Goal: Information Seeking & Learning: Learn about a topic

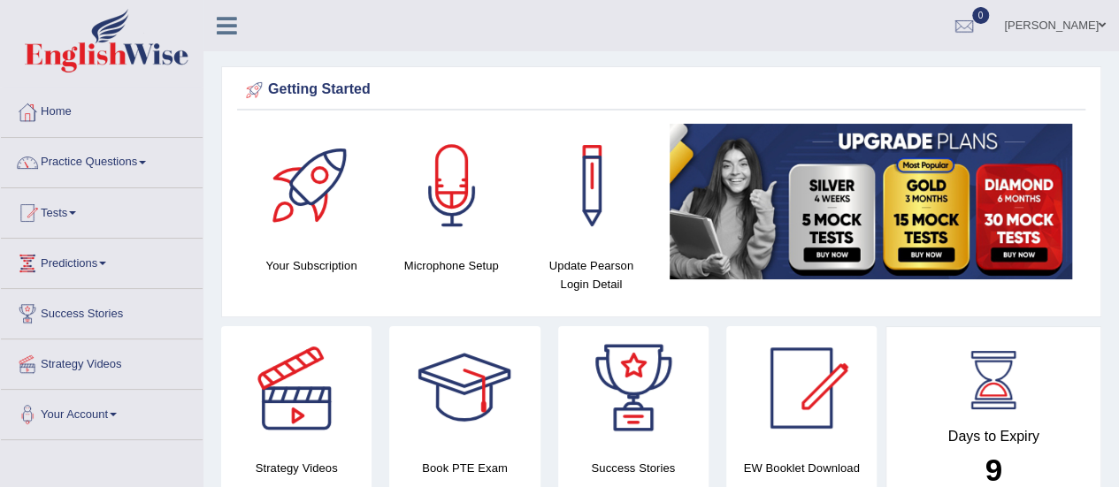
click at [70, 163] on link "Practice Questions" at bounding box center [102, 160] width 202 height 44
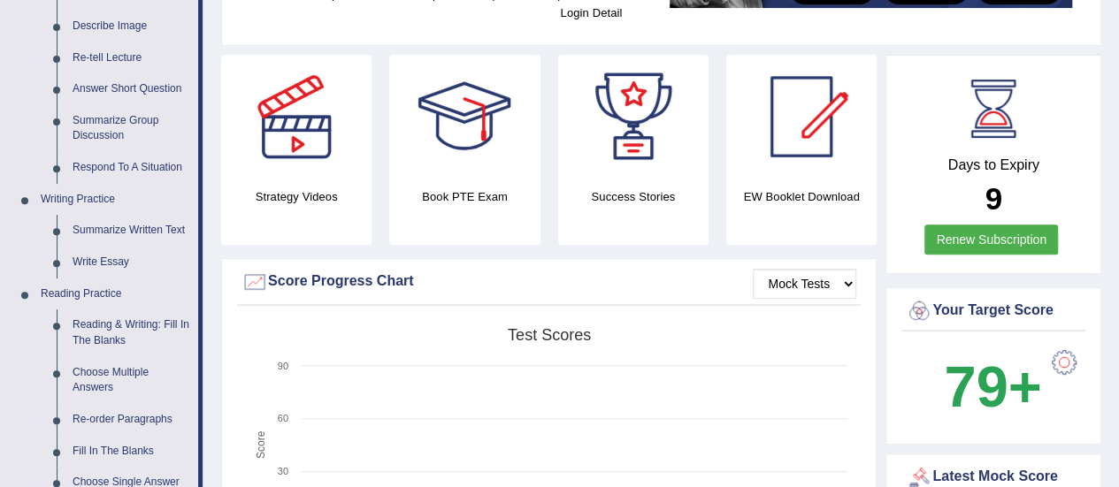
scroll to position [283, 0]
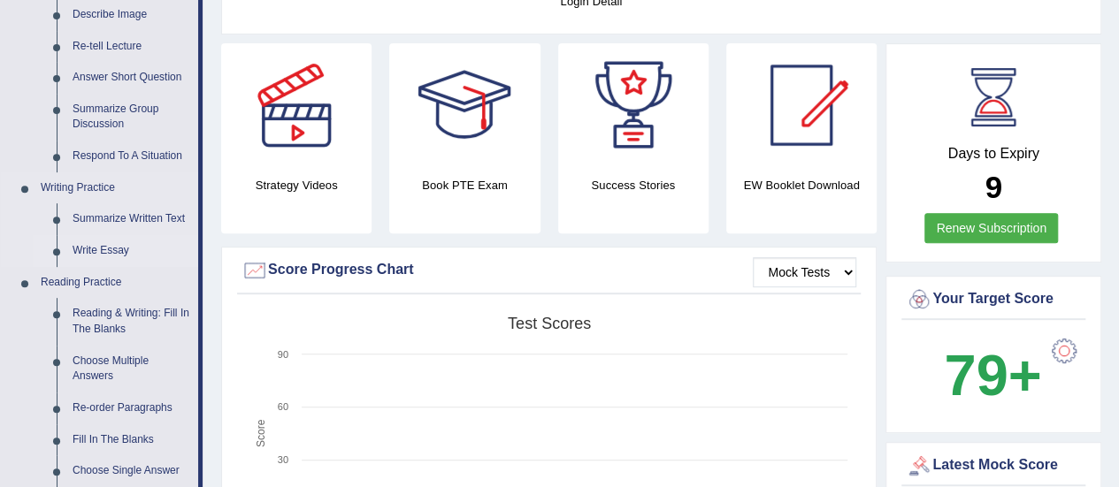
click at [115, 256] on link "Write Essay" at bounding box center [132, 251] width 134 height 32
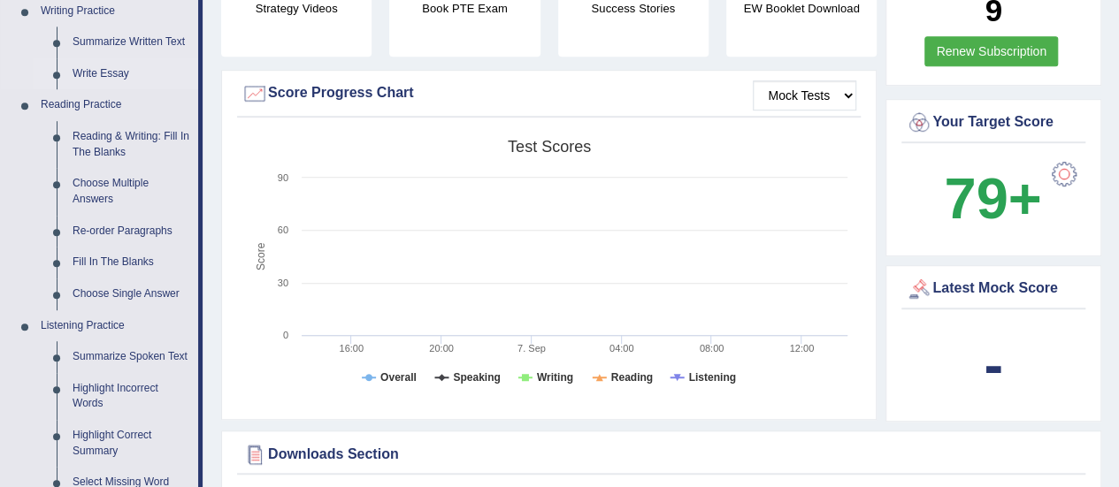
scroll to position [1191, 0]
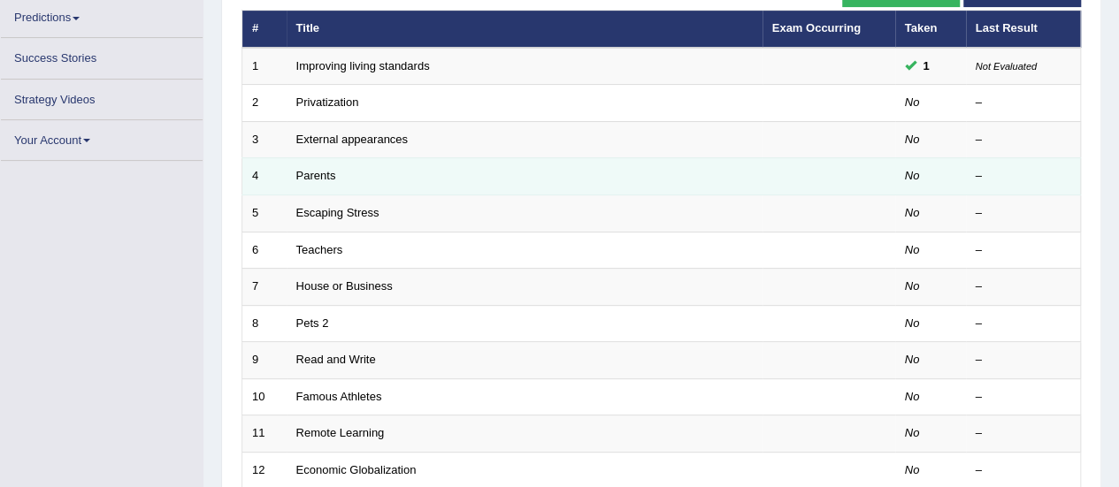
scroll to position [244, 0]
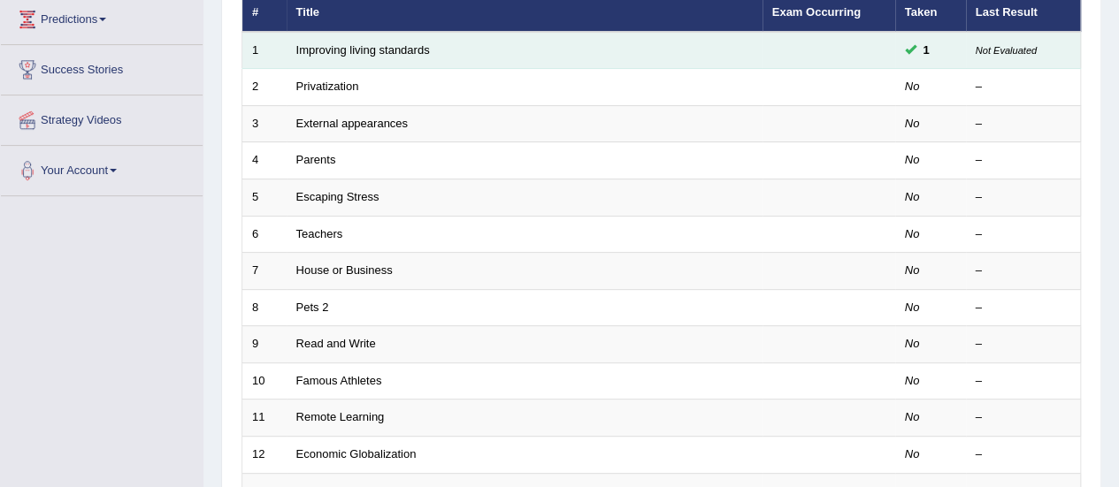
click at [599, 34] on td "Improving living standards" at bounding box center [525, 50] width 476 height 37
click at [599, 45] on td "Improving living standards" at bounding box center [525, 50] width 476 height 37
click at [400, 51] on link "Improving living standards" at bounding box center [363, 49] width 134 height 13
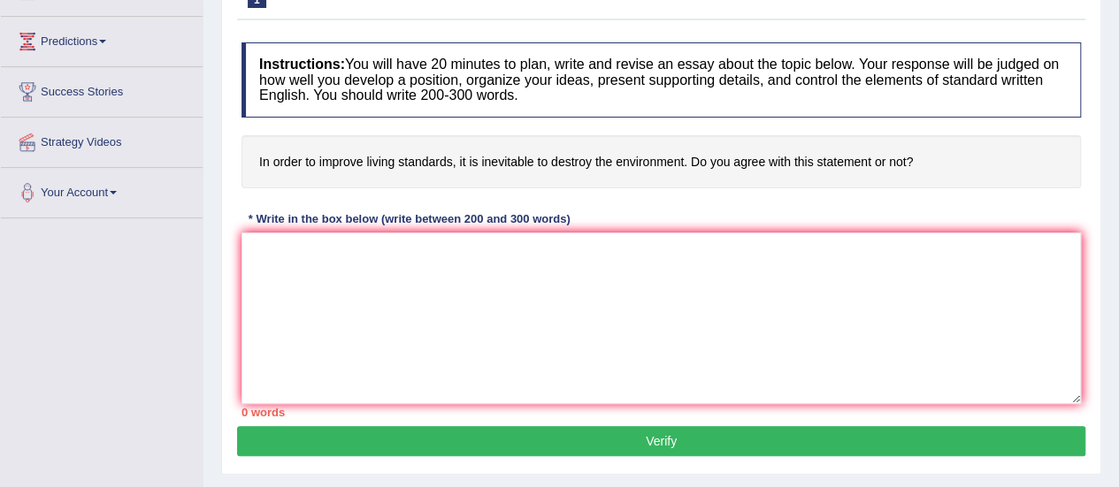
scroll to position [256, 0]
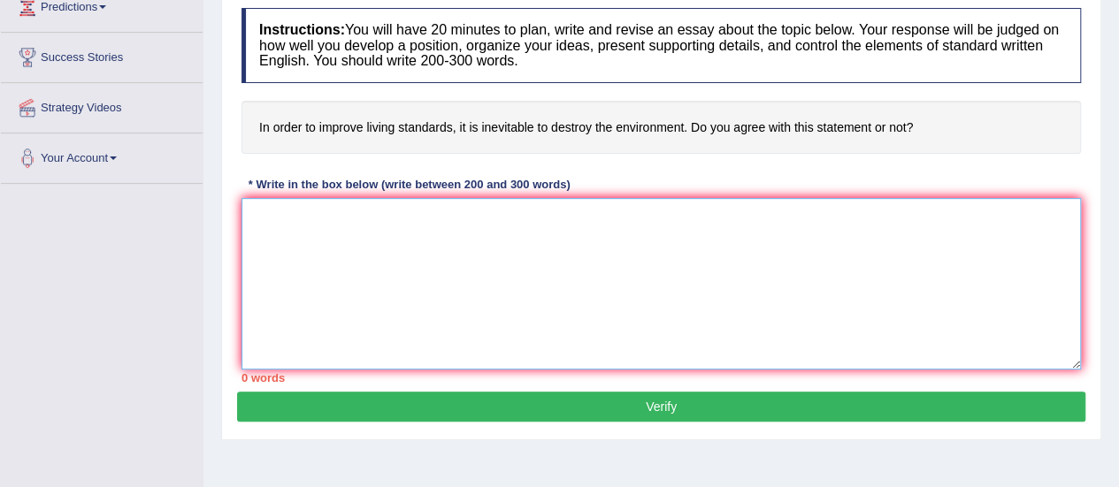
click at [432, 226] on textarea at bounding box center [660, 284] width 839 height 172
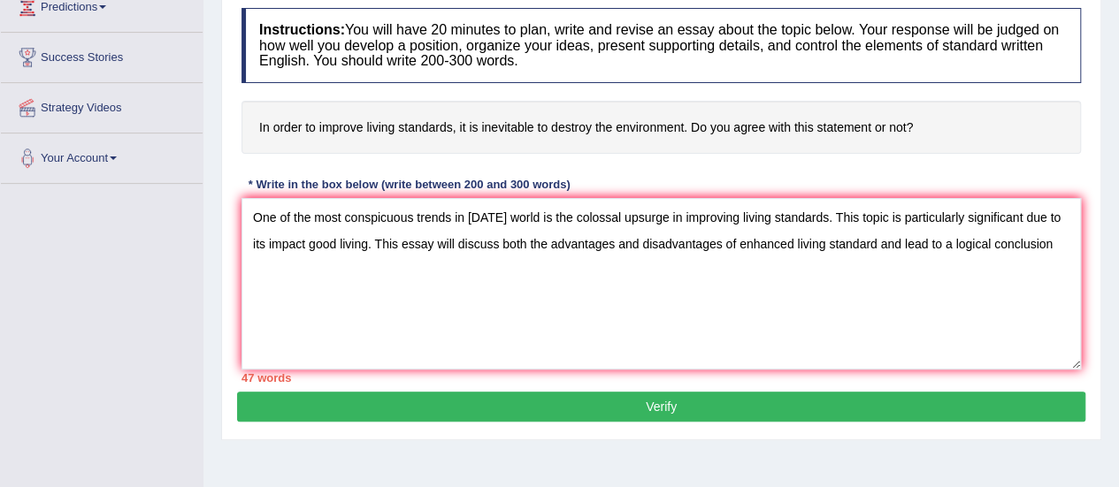
click at [205, 147] on div "Home Practice Writing: Write Essay Improving living standards You have already …" at bounding box center [660, 186] width 915 height 884
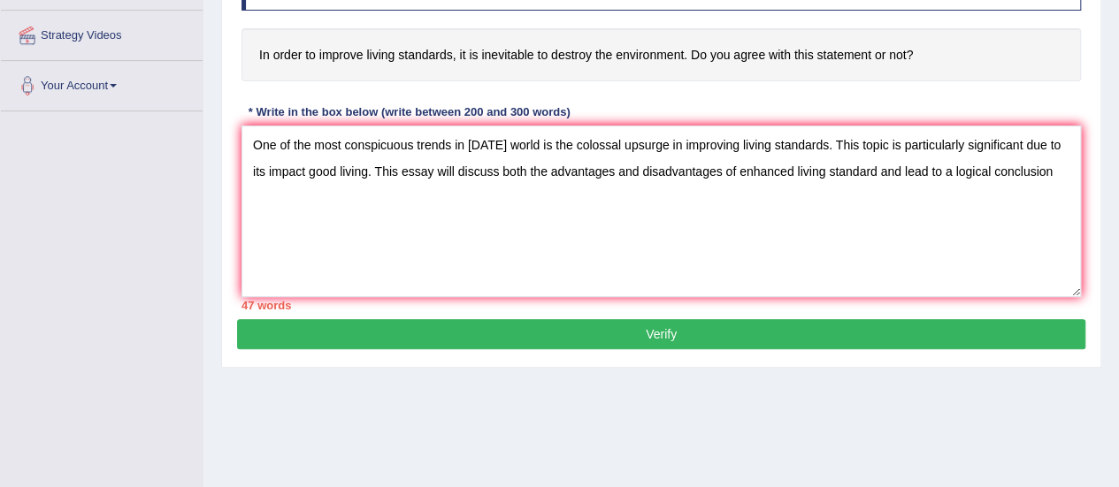
scroll to position [327, 0]
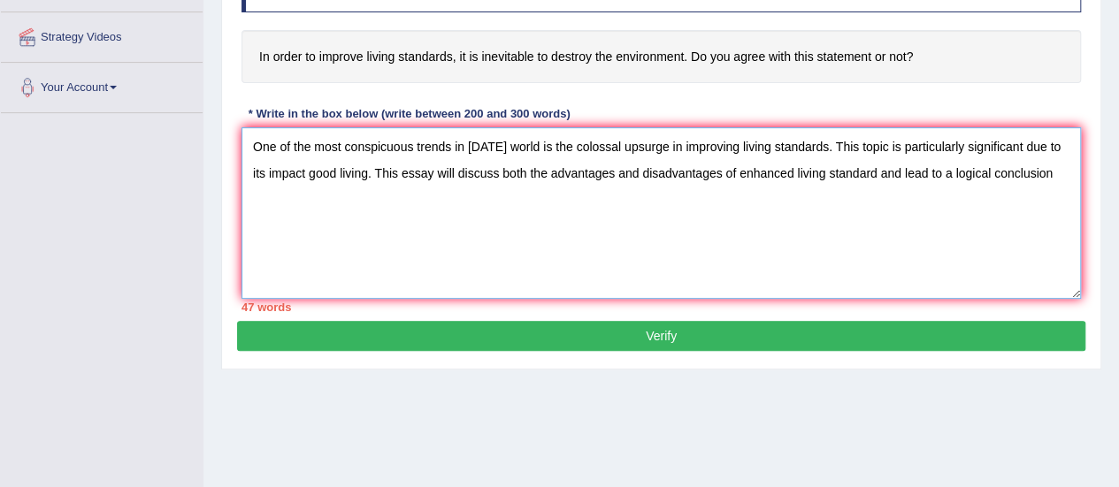
click at [874, 171] on textarea "One of the most conspicuous trends in today's world is the colossal upsurge in …" at bounding box center [660, 213] width 839 height 172
click at [1104, 195] on div "Home Practice Writing: Write Essay Improving living standards You have already …" at bounding box center [660, 115] width 915 height 884
click at [1047, 178] on textarea "One of the most conspicuous trends in today's world is the colossal upsurge in …" at bounding box center [660, 213] width 839 height 172
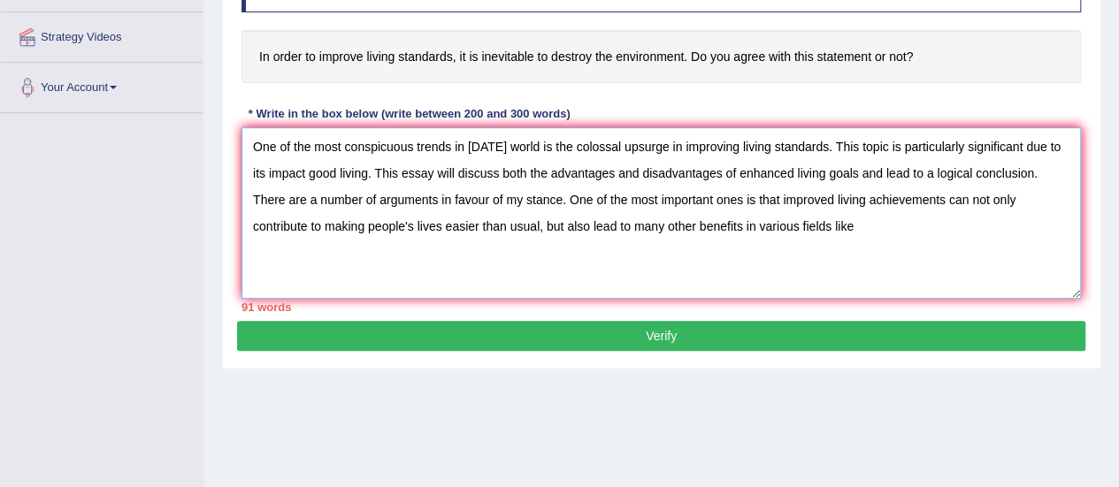
click at [830, 233] on textarea "One of the most conspicuous trends in today's world is the colossal upsurge in …" at bounding box center [660, 213] width 839 height 172
click at [868, 223] on textarea "One of the most conspicuous trends in today's world is the colossal upsurge in …" at bounding box center [660, 213] width 839 height 172
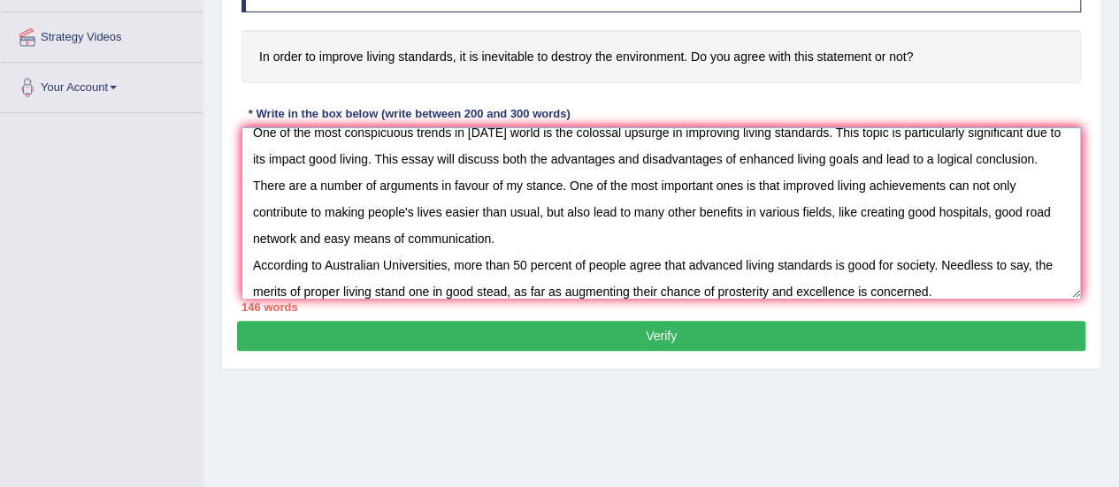
scroll to position [41, 0]
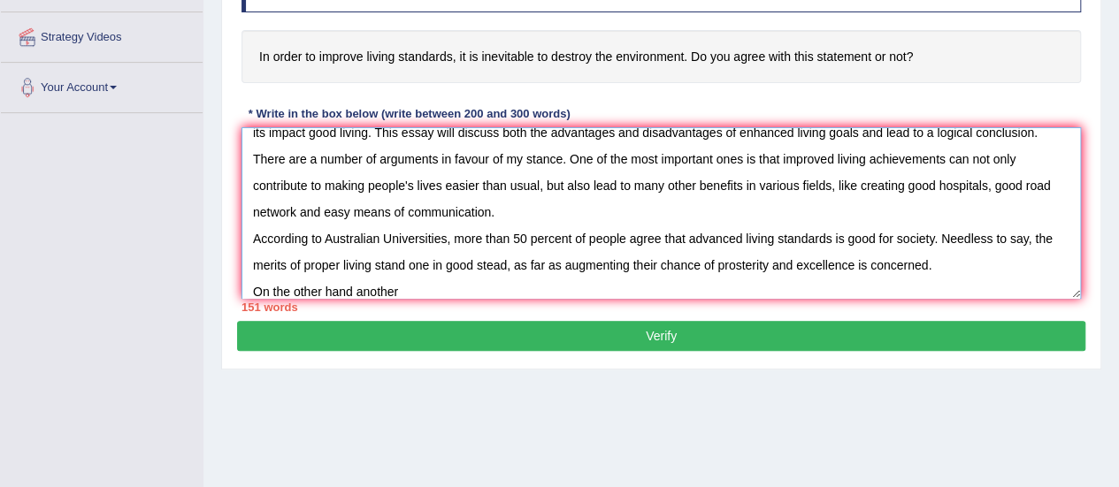
click at [319, 286] on textarea "One of the most conspicuous trends in today's world is the colossal upsurge in …" at bounding box center [660, 213] width 839 height 172
click at [354, 291] on textarea "One of the most conspicuous trends in today's world is the colossal upsurge in …" at bounding box center [660, 213] width 839 height 172
click at [409, 291] on textarea "One of the most conspicuous trends in today's world is the colossal upsurge in …" at bounding box center [660, 213] width 839 height 172
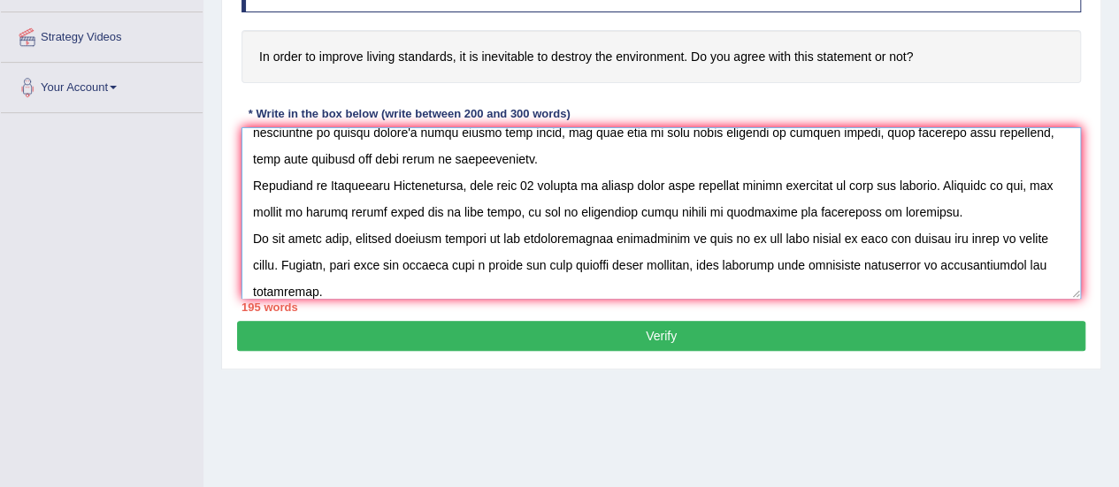
scroll to position [120, 0]
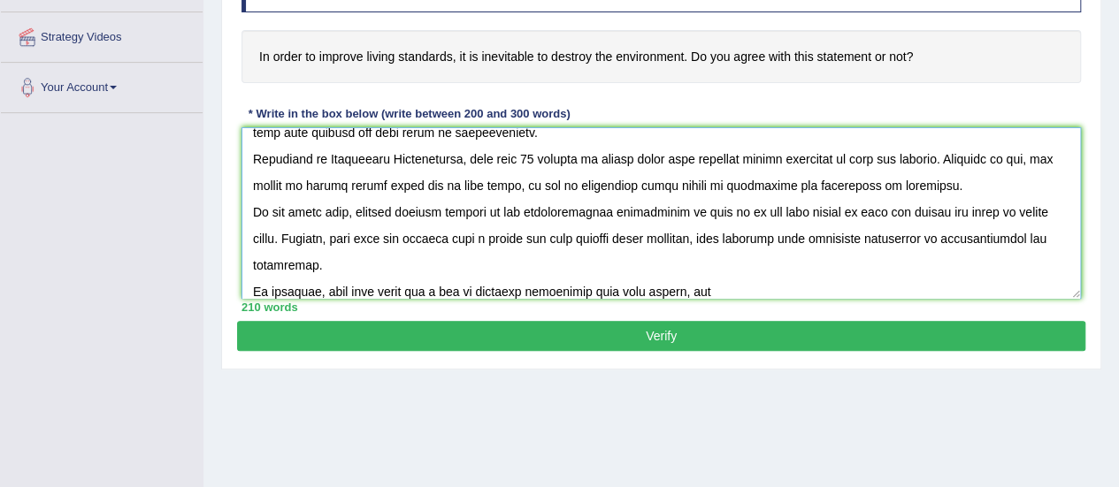
click at [681, 290] on textarea at bounding box center [660, 213] width 839 height 172
click at [741, 289] on textarea at bounding box center [660, 213] width 839 height 172
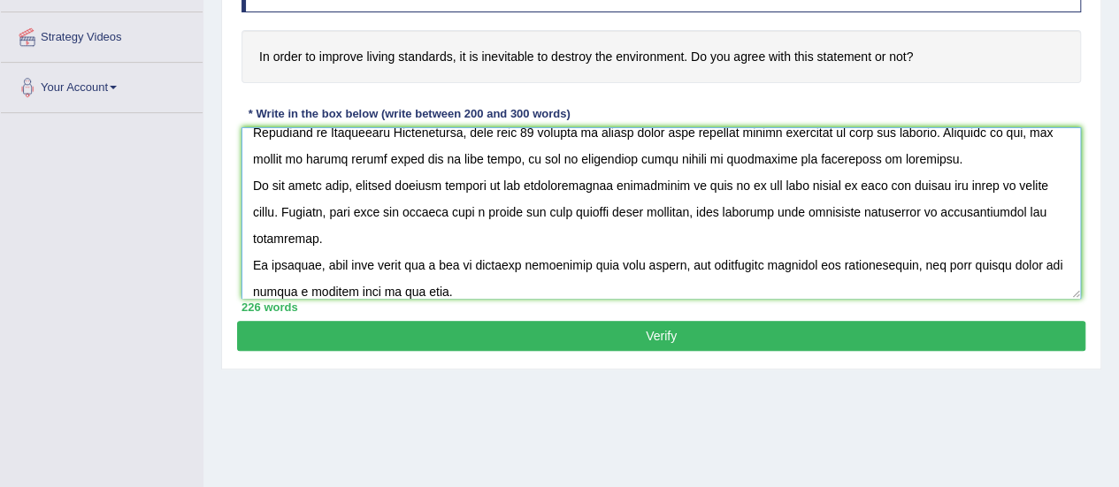
click at [985, 257] on textarea at bounding box center [660, 213] width 839 height 172
click at [920, 279] on textarea at bounding box center [660, 213] width 839 height 172
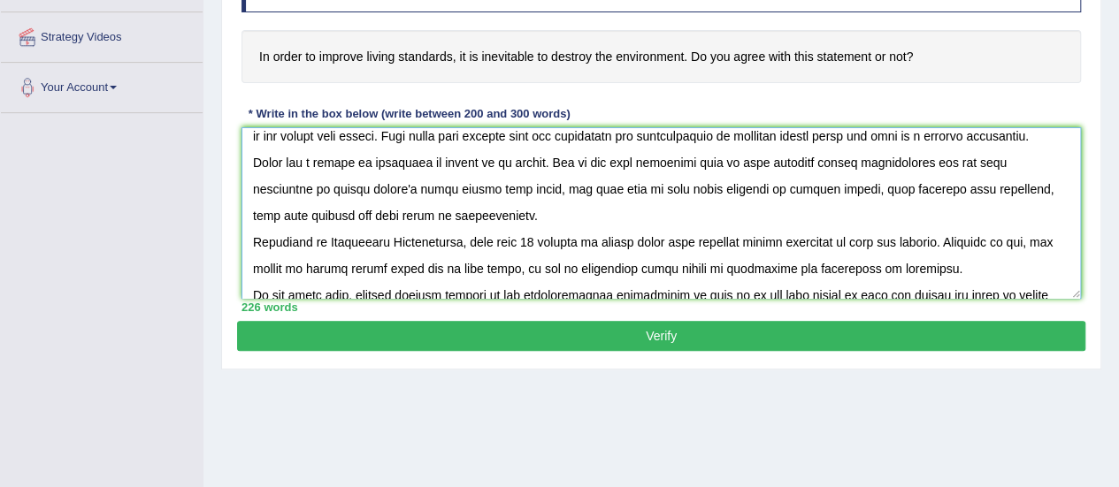
scroll to position [11, 0]
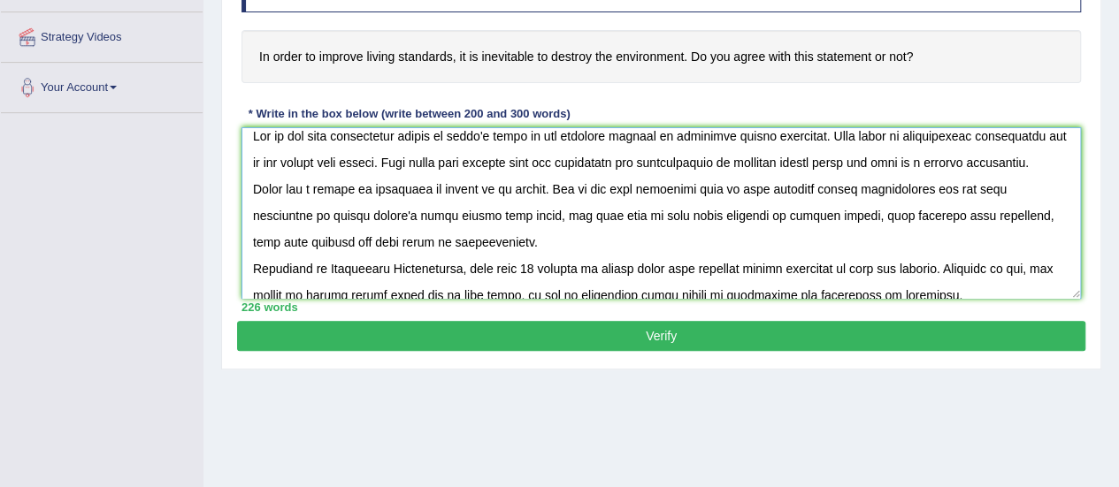
click at [279, 160] on textarea at bounding box center [660, 213] width 839 height 172
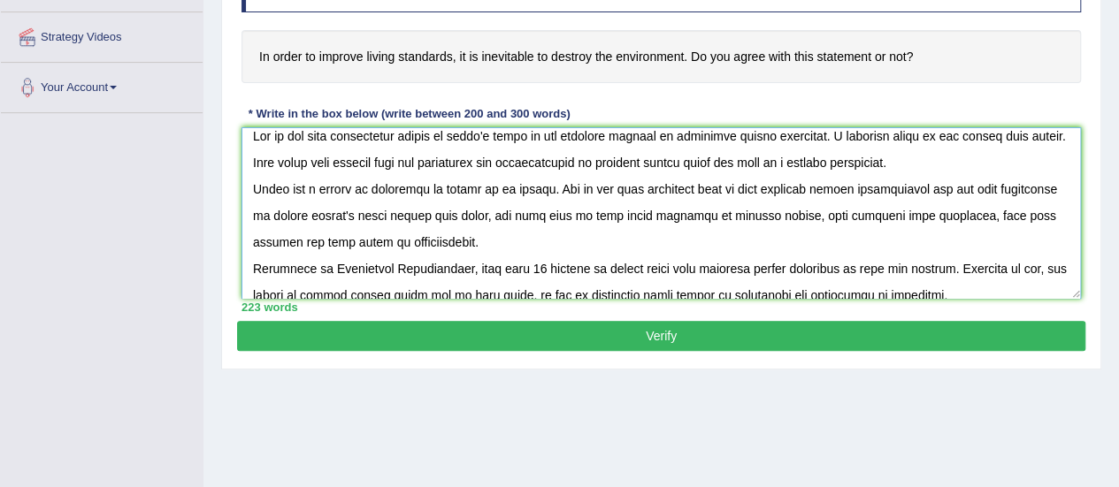
click at [1002, 132] on textarea at bounding box center [660, 213] width 839 height 172
click at [279, 160] on textarea at bounding box center [660, 213] width 839 height 172
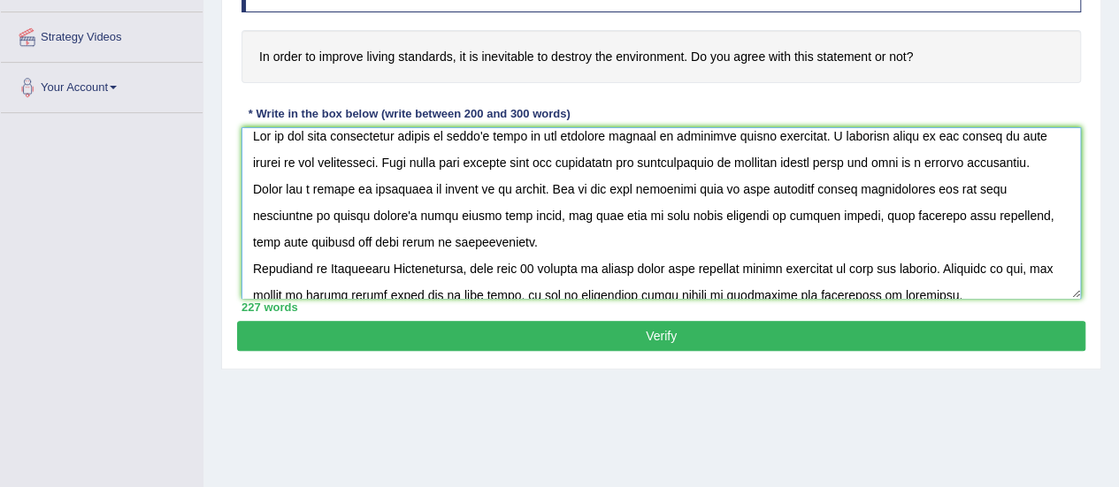
type textarea "One of the most conspicuous trends in today's world is the colossal upsurge in …"
click at [658, 339] on button "Verify" at bounding box center [661, 336] width 848 height 30
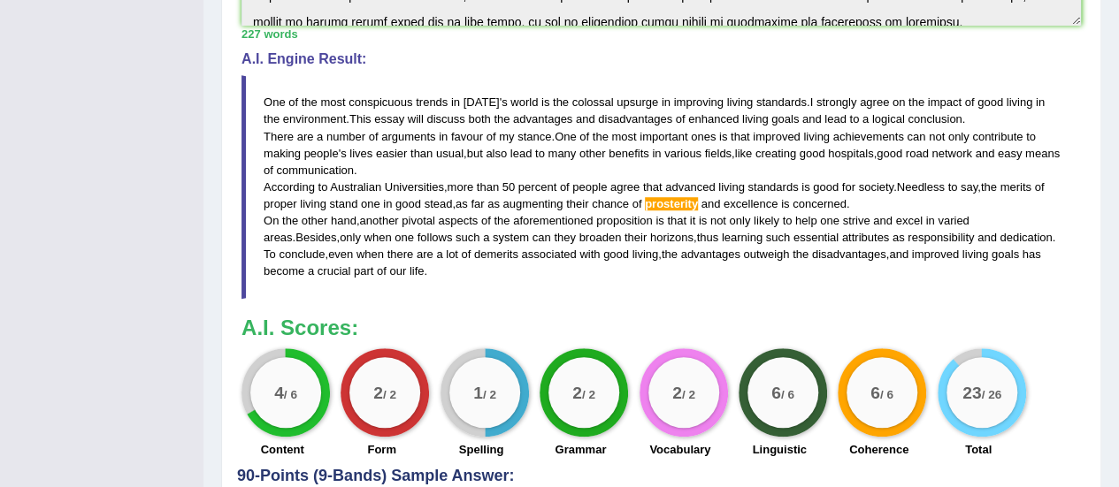
scroll to position [526, 0]
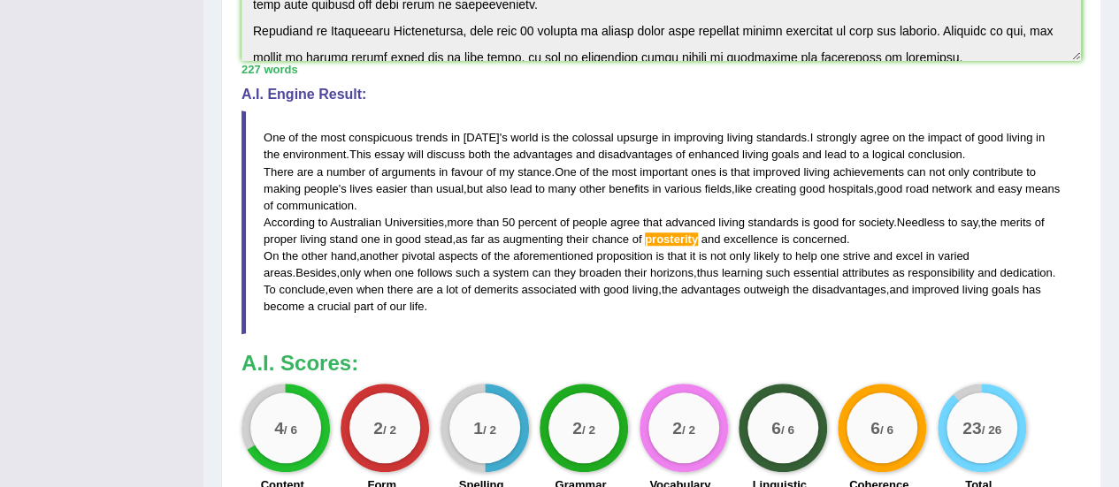
click at [181, 146] on div "Toggle navigation Home Practice Questions Speaking Practice Read Aloud Repeat S…" at bounding box center [559, 67] width 1119 height 1186
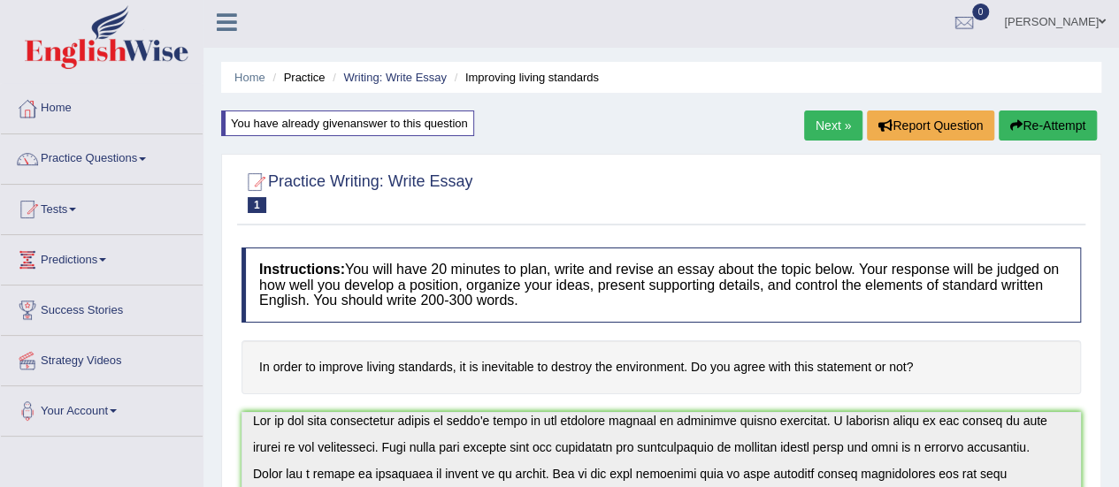
scroll to position [0, 0]
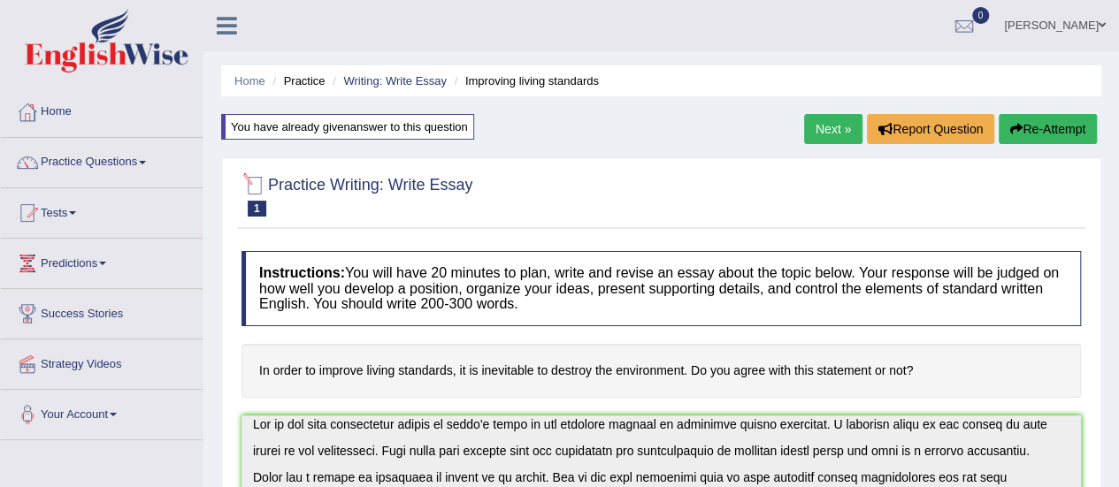
click at [256, 186] on div at bounding box center [254, 185] width 27 height 27
click at [262, 213] on span "1" at bounding box center [257, 209] width 19 height 16
click at [121, 166] on link "Practice Questions" at bounding box center [102, 160] width 202 height 44
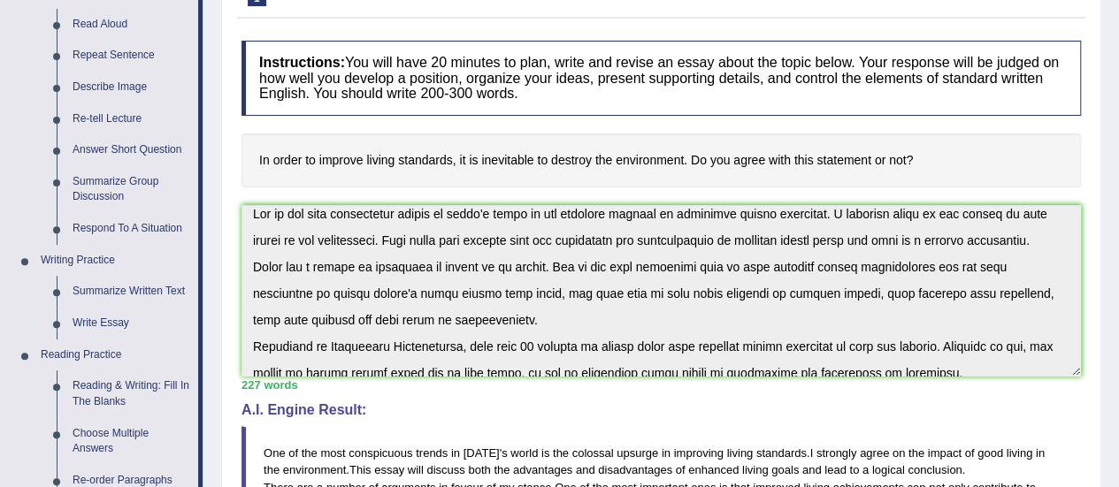
scroll to position [212, 0]
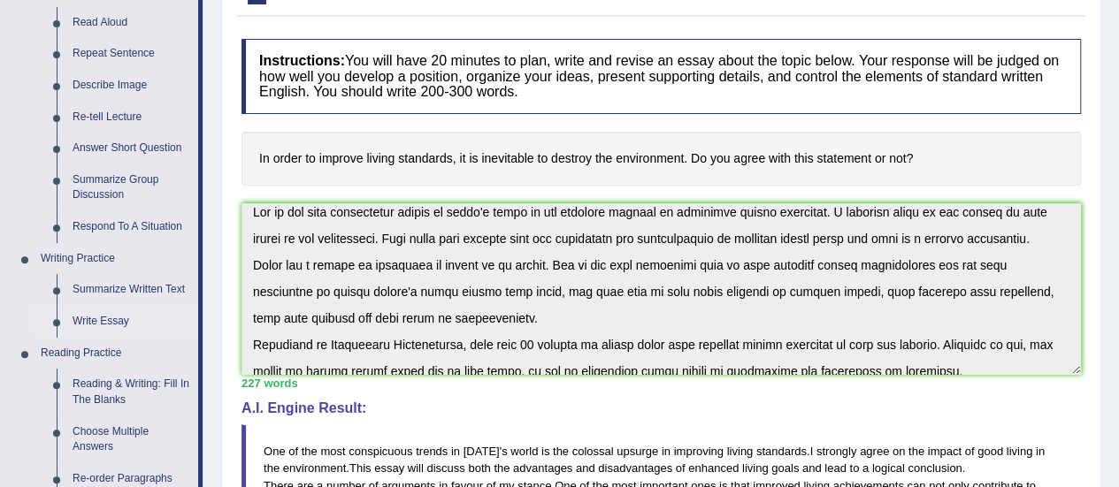
click at [111, 319] on link "Write Essay" at bounding box center [132, 322] width 134 height 32
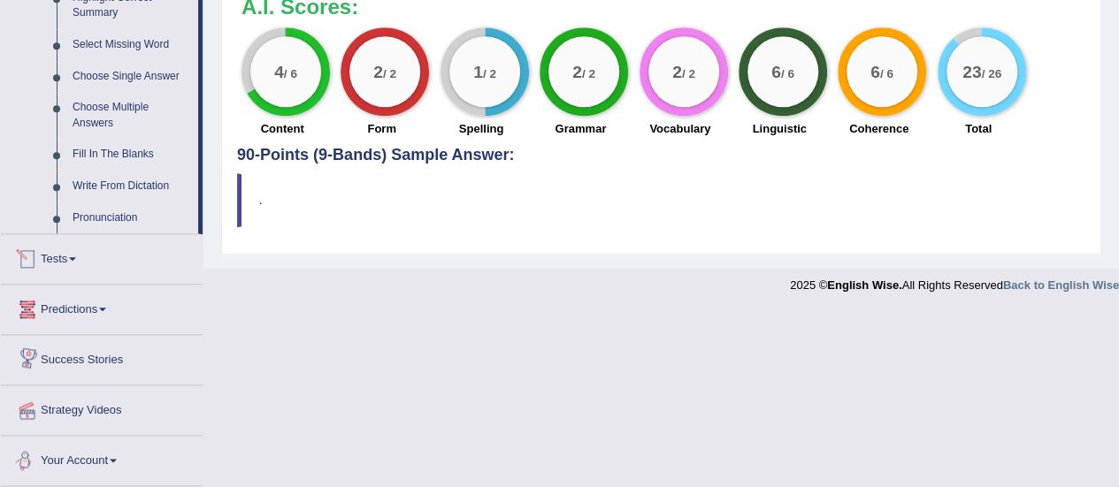
scroll to position [848, 0]
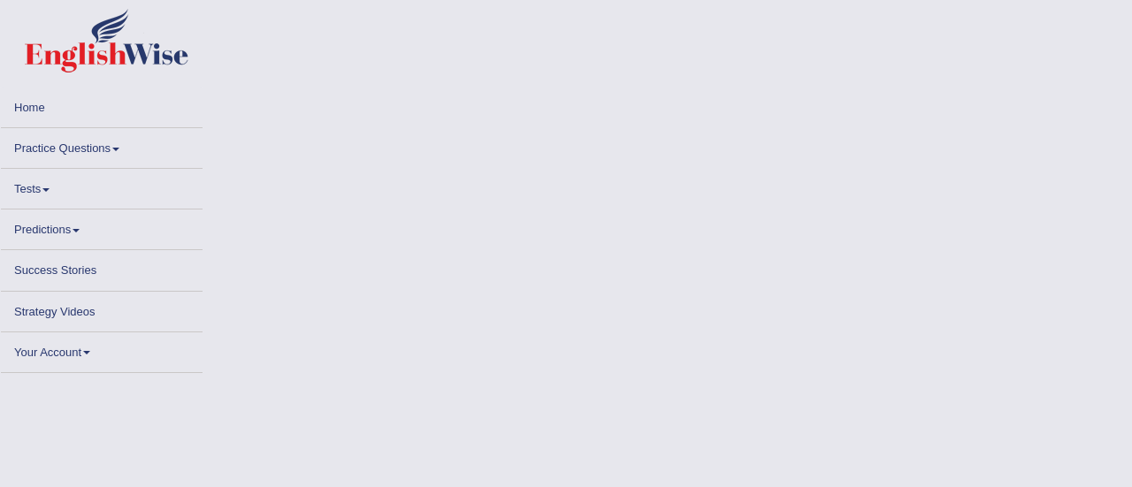
click at [119, 153] on link "Practice Questions" at bounding box center [102, 145] width 202 height 34
click at [119, 149] on span at bounding box center [115, 150] width 7 height 4
click at [96, 148] on link "Practice Questions" at bounding box center [102, 145] width 202 height 34
click at [119, 144] on link "Practice Questions" at bounding box center [102, 145] width 202 height 34
drag, startPoint x: 119, startPoint y: 144, endPoint x: 357, endPoint y: 155, distance: 239.0
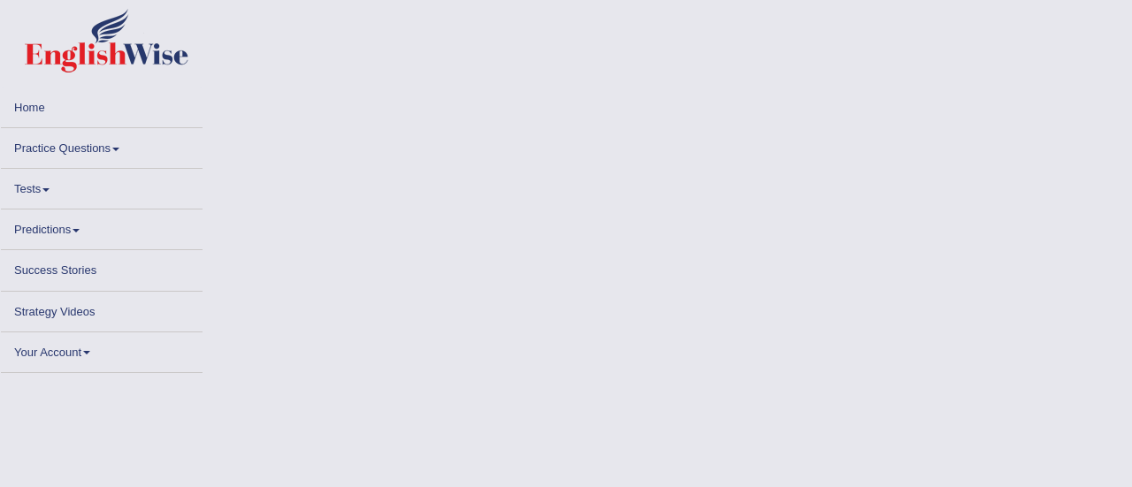
click at [357, 155] on body "Toggle navigation Home Practice Questions Speaking Practice Read Aloud Repeat S…" at bounding box center [566, 243] width 1132 height 487
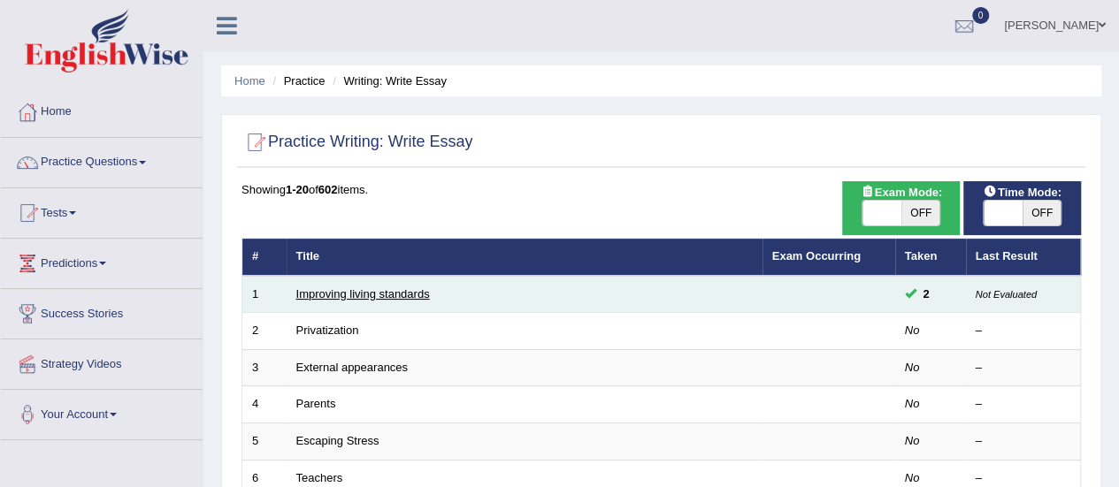
click at [417, 297] on link "Improving living standards" at bounding box center [363, 293] width 134 height 13
click at [918, 294] on span "2" at bounding box center [926, 294] width 20 height 19
click at [925, 295] on span "2" at bounding box center [926, 294] width 20 height 19
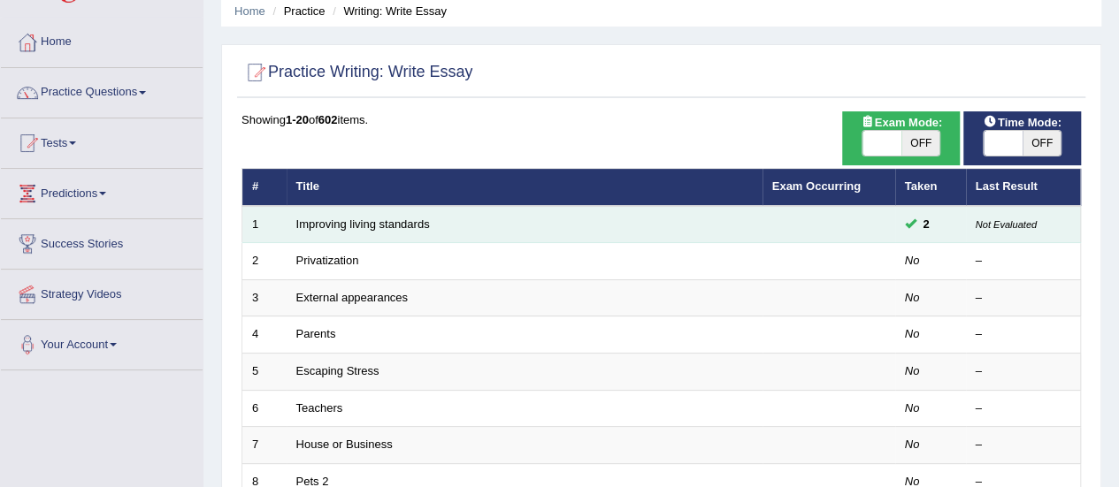
scroll to position [71, 0]
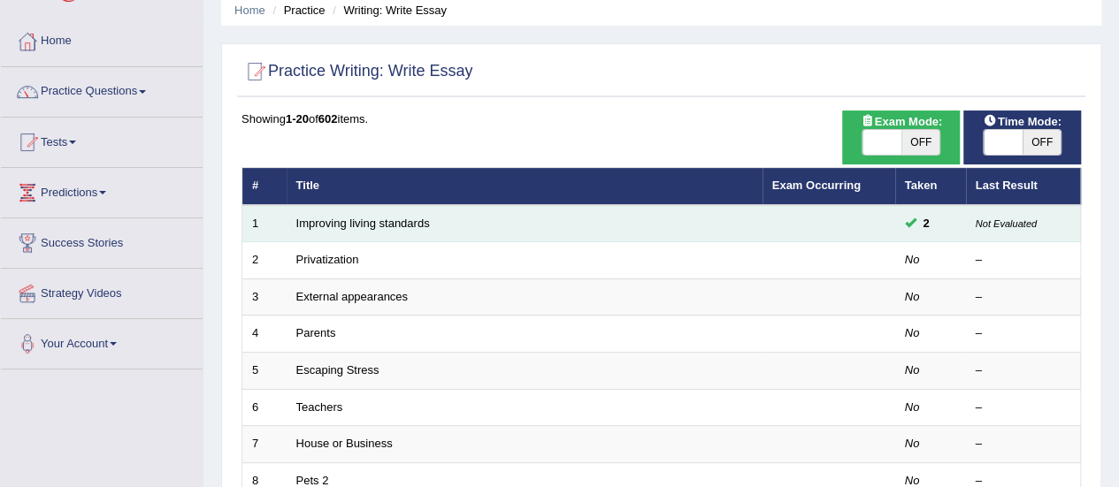
click at [910, 220] on span at bounding box center [910, 222] width 11 height 11
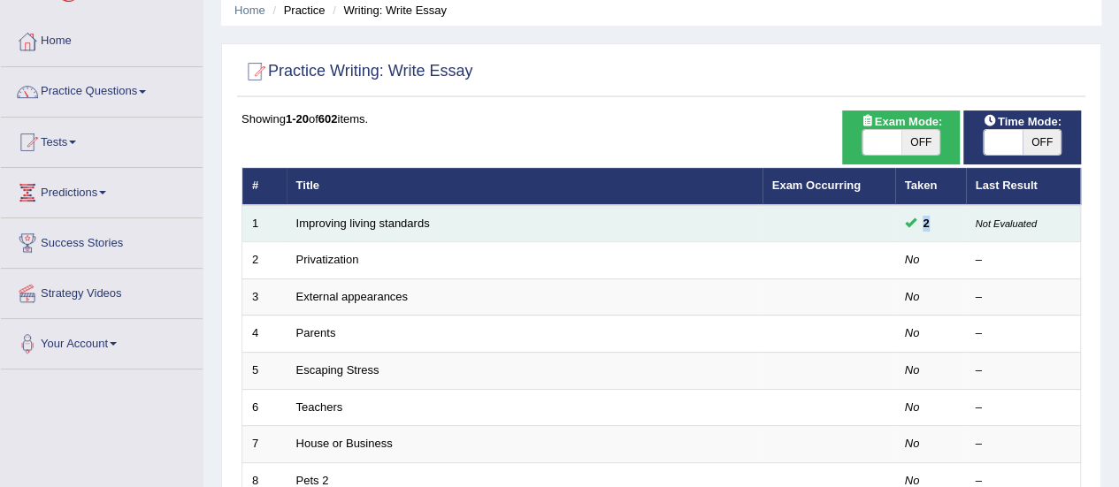
click at [926, 229] on span "2" at bounding box center [926, 223] width 20 height 19
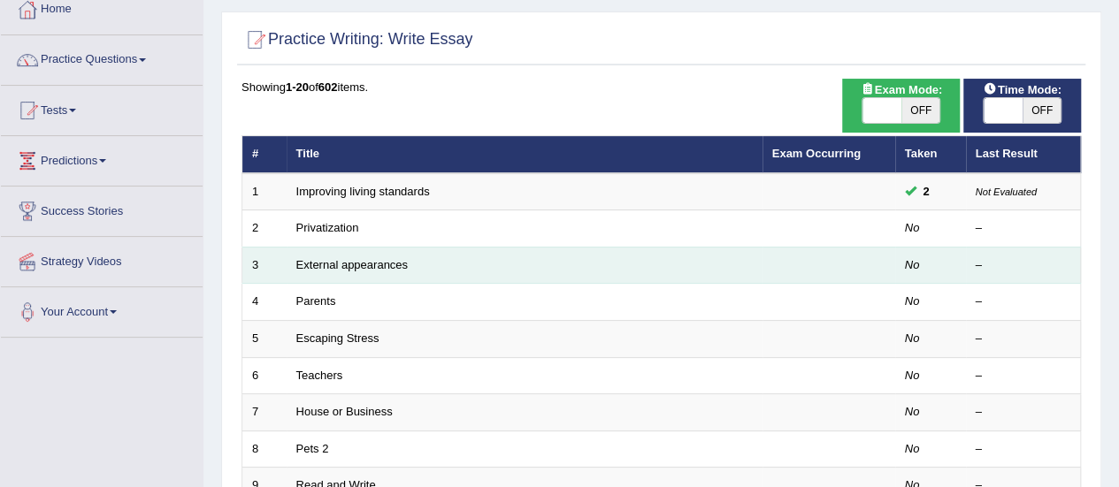
scroll to position [106, 0]
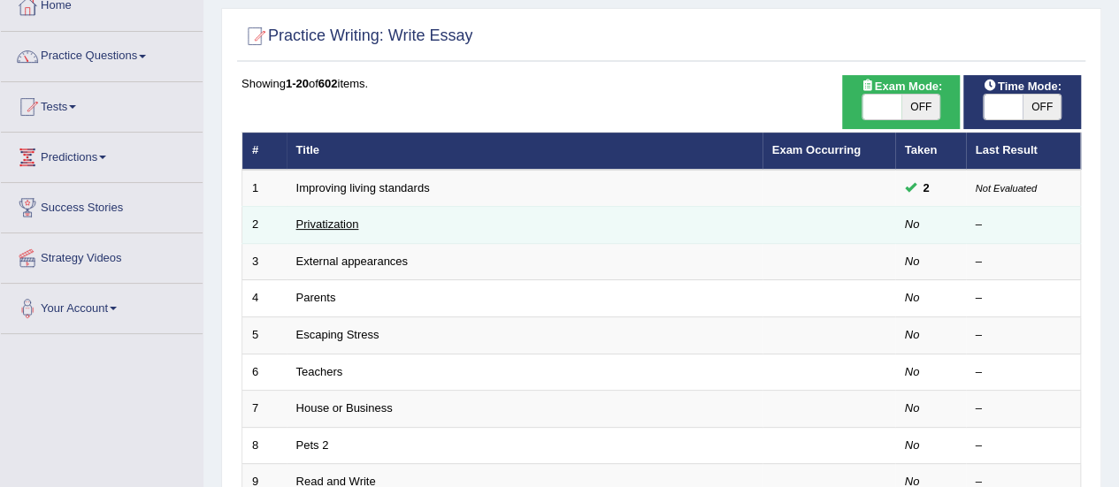
click at [340, 218] on link "Privatization" at bounding box center [327, 224] width 63 height 13
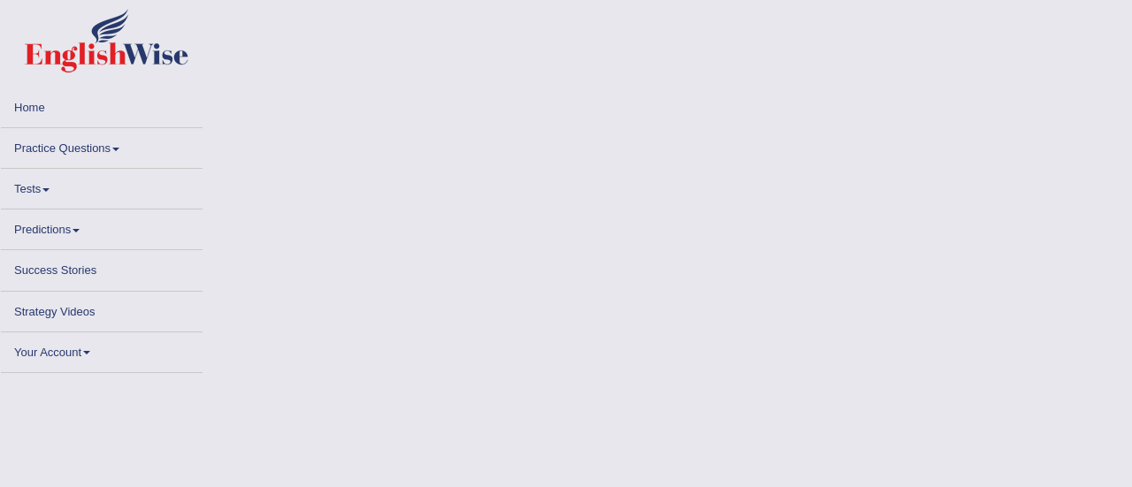
click at [74, 233] on link "Predictions" at bounding box center [102, 227] width 202 height 34
click at [96, 147] on link "Practice Questions" at bounding box center [102, 145] width 202 height 34
click at [86, 148] on link "Practice Questions" at bounding box center [102, 145] width 202 height 34
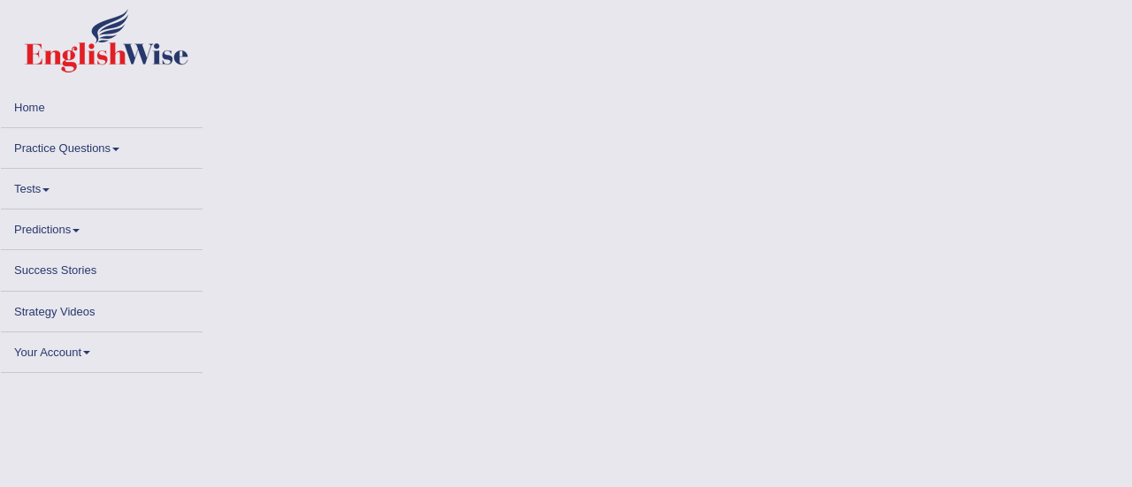
click at [119, 148] on span at bounding box center [115, 150] width 7 height 4
click at [85, 159] on link "Practice Questions" at bounding box center [102, 145] width 202 height 34
click at [85, 153] on link "Practice Questions" at bounding box center [102, 145] width 202 height 34
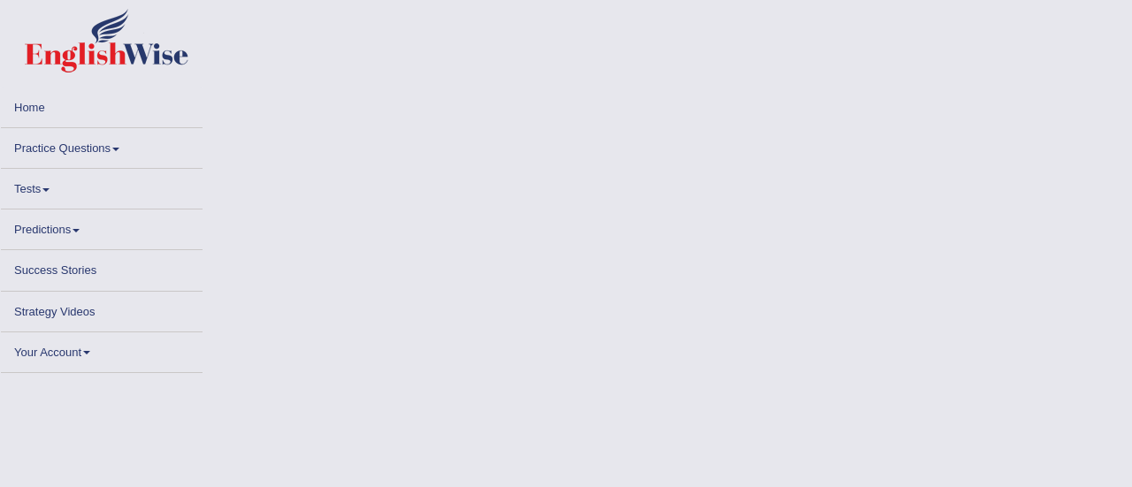
click at [86, 150] on link "Practice Questions" at bounding box center [102, 145] width 202 height 34
click at [73, 146] on link "Practice Questions" at bounding box center [102, 145] width 202 height 34
click at [119, 148] on span at bounding box center [115, 150] width 7 height 4
click at [725, 160] on body "Toggle navigation Home Practice Questions Speaking Practice Read Aloud Repeat S…" at bounding box center [566, 243] width 1132 height 487
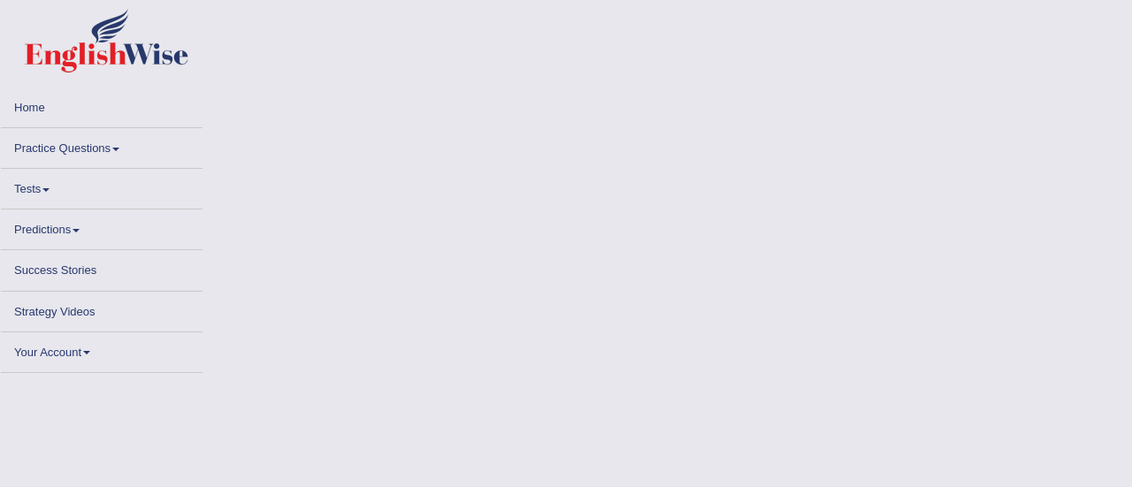
click at [67, 149] on link "Practice Questions" at bounding box center [102, 145] width 202 height 34
click at [32, 110] on link "Home" at bounding box center [102, 105] width 202 height 34
click at [35, 187] on link "Tests" at bounding box center [102, 186] width 202 height 34
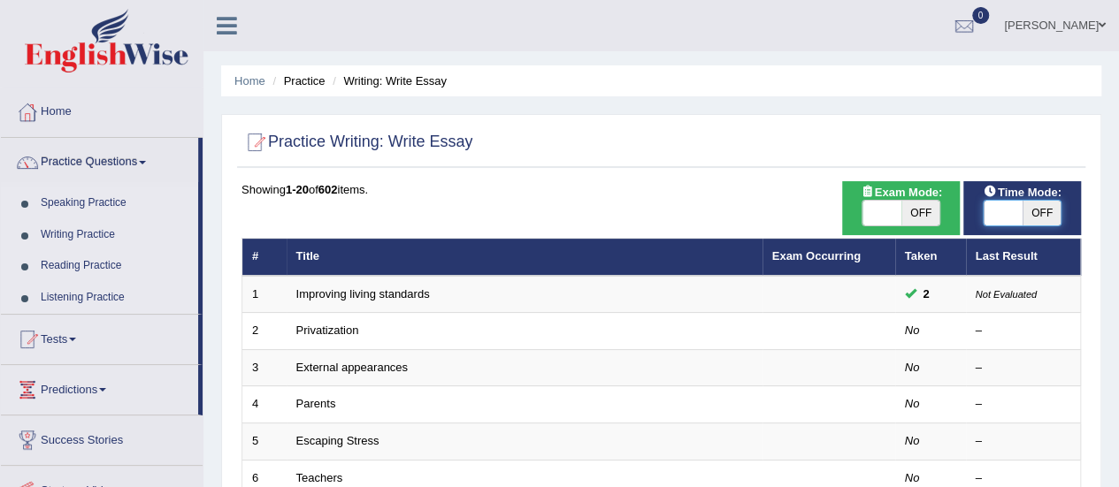
click at [1017, 223] on span at bounding box center [1002, 213] width 39 height 25
checkbox input "true"
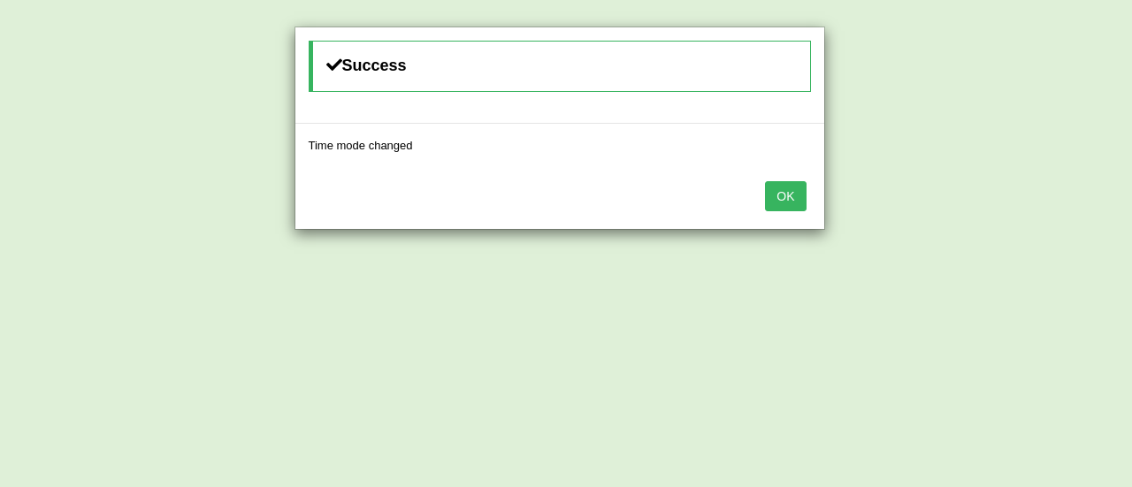
click at [765, 181] on button "OK" at bounding box center [785, 196] width 41 height 30
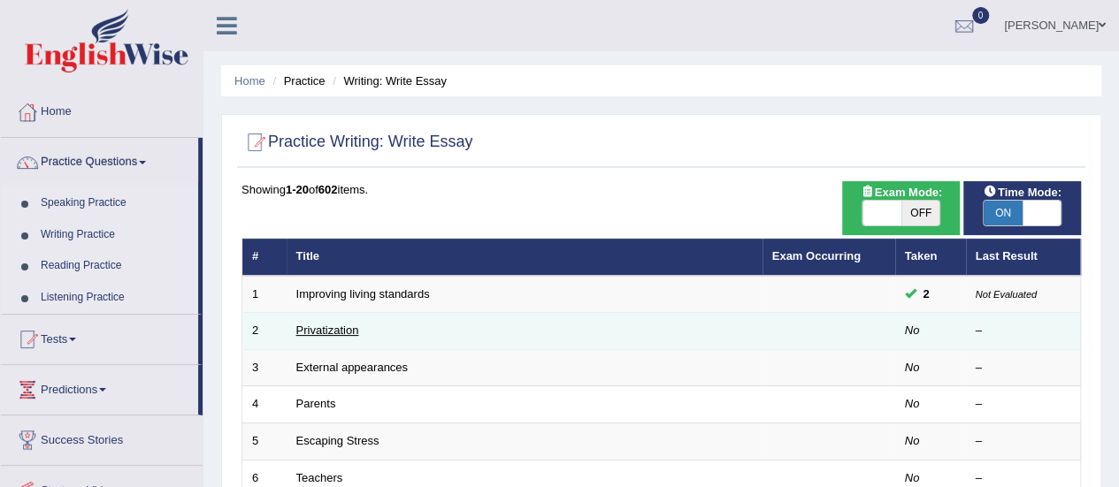
click at [321, 335] on link "Privatization" at bounding box center [327, 330] width 63 height 13
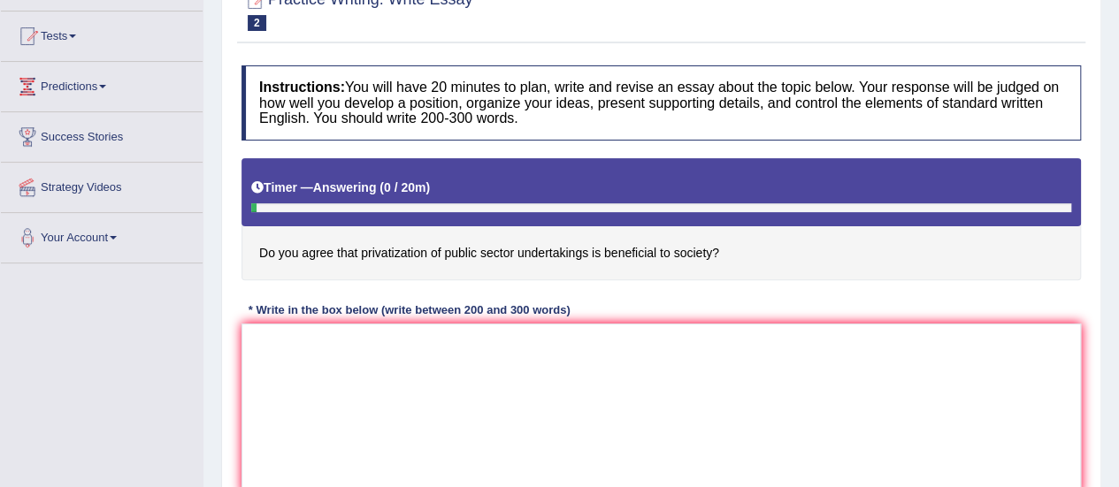
scroll to position [212, 0]
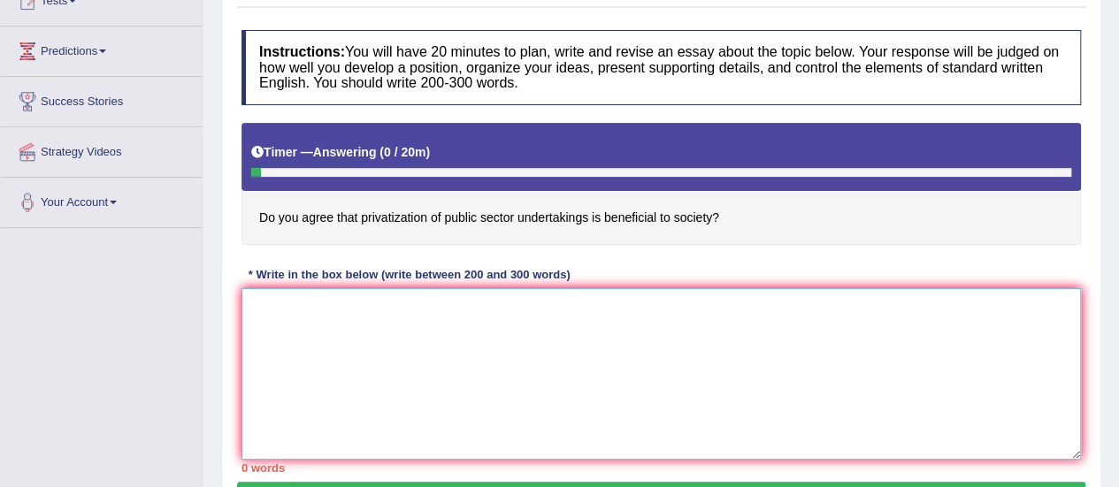
click at [321, 335] on textarea at bounding box center [660, 374] width 839 height 172
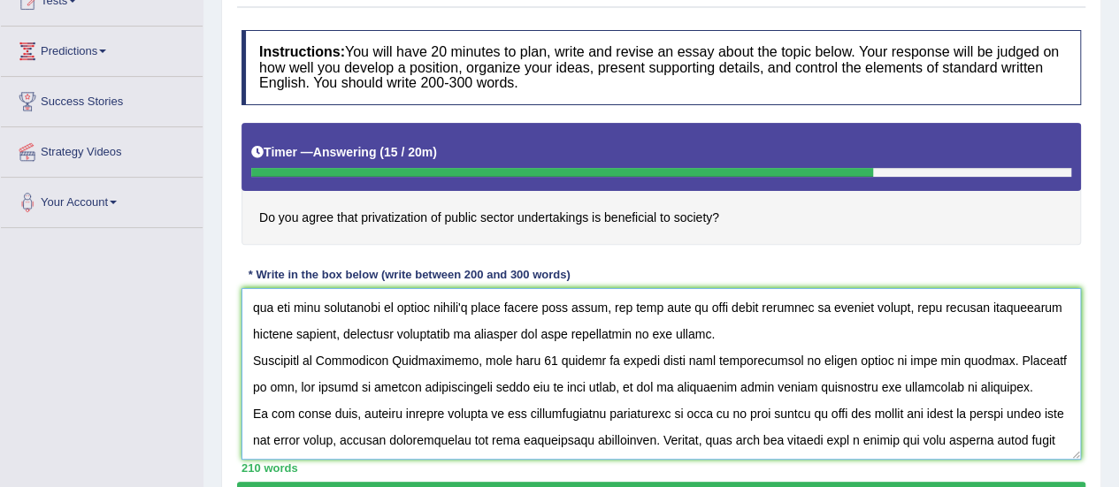
scroll to position [121, 0]
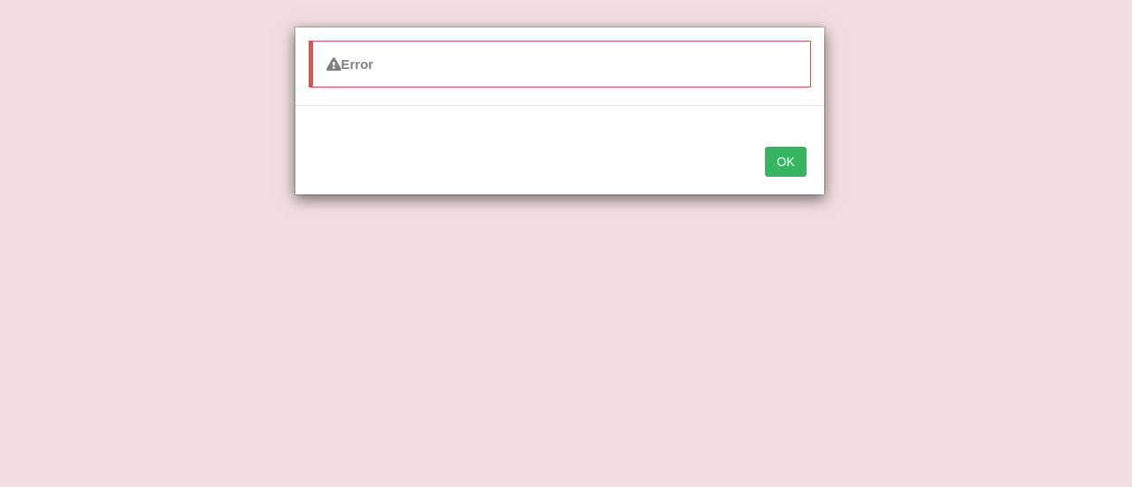
click at [793, 165] on button "OK" at bounding box center [785, 162] width 41 height 30
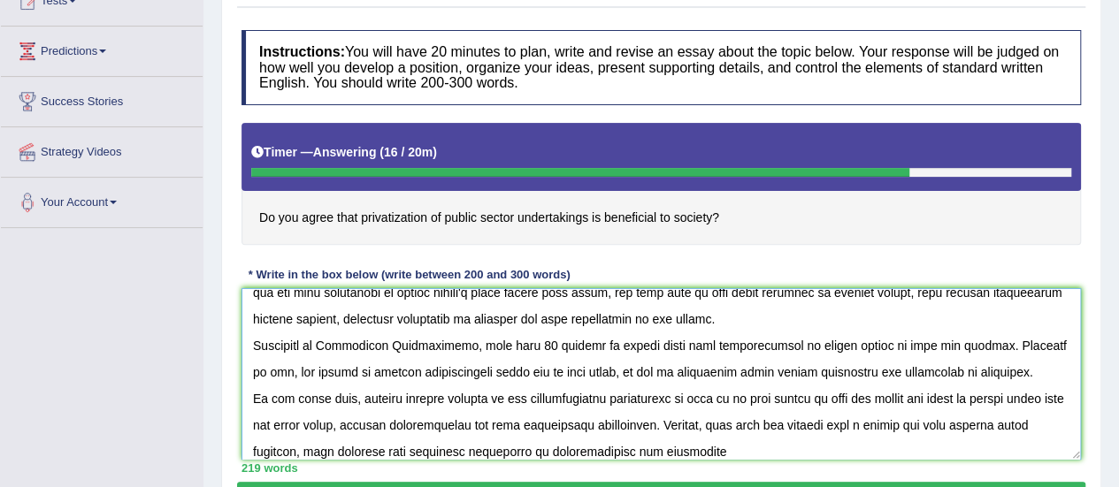
click at [730, 448] on textarea at bounding box center [660, 374] width 839 height 172
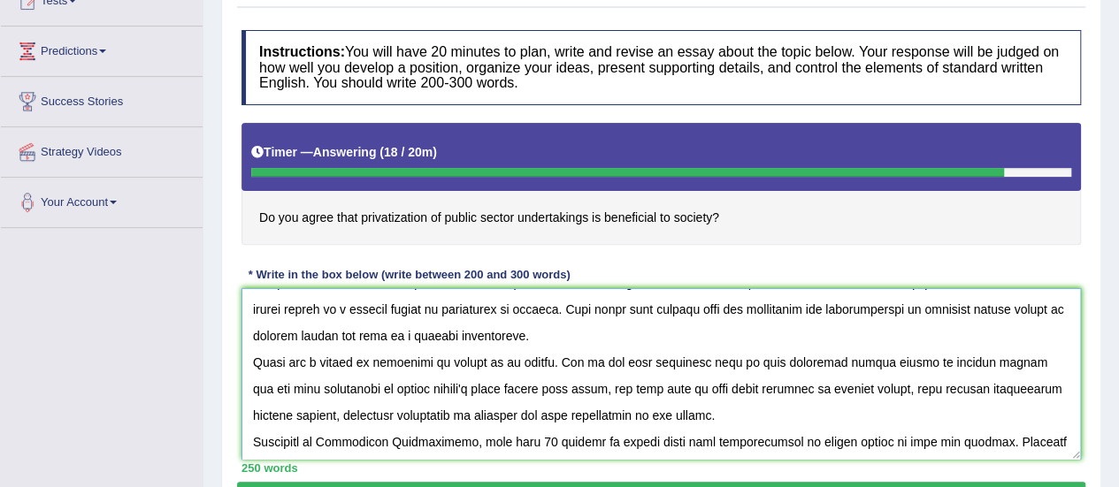
scroll to position [0, 0]
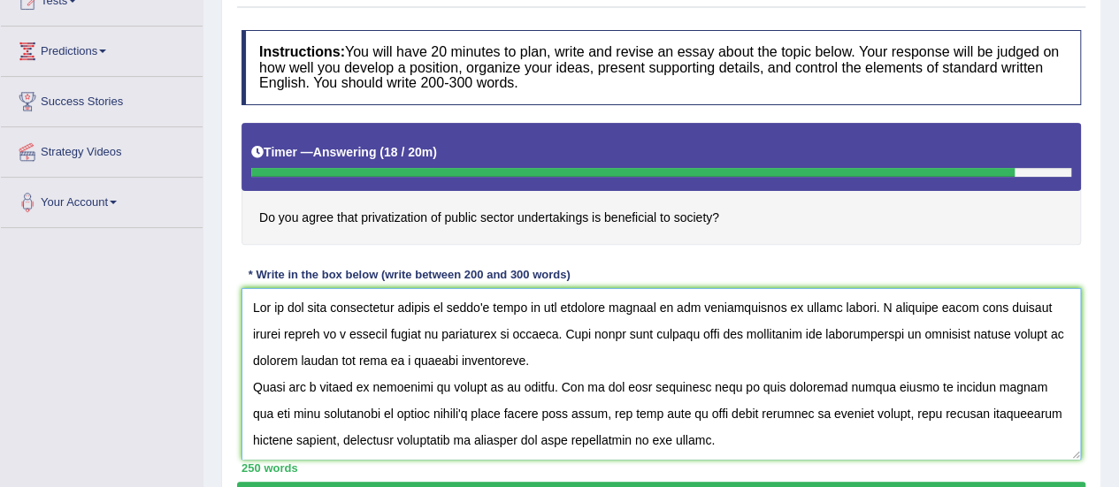
click at [1014, 310] on textarea at bounding box center [660, 374] width 839 height 172
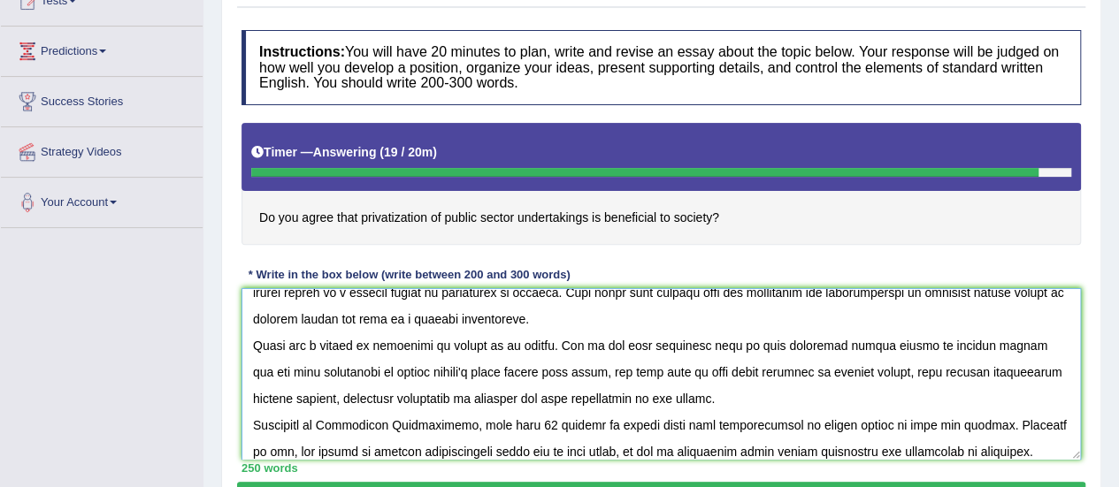
scroll to position [38, 0]
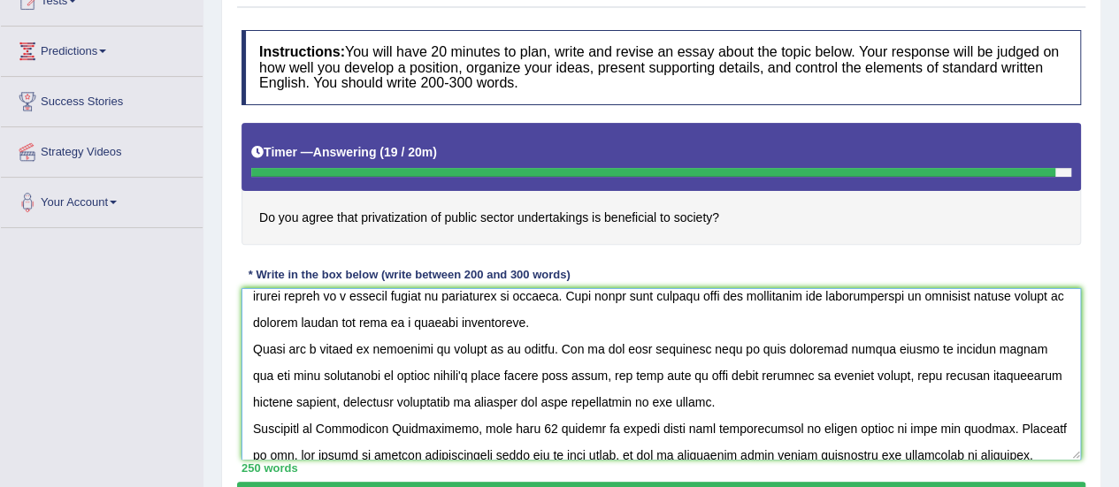
type textarea "One of the most conspicuous trends in [DATE] world is the colossal upsurge in t…"
click at [1106, 439] on div "Home Practice Writing: Write Essay Privatization « Prev Next » Report Question …" at bounding box center [660, 230] width 915 height 884
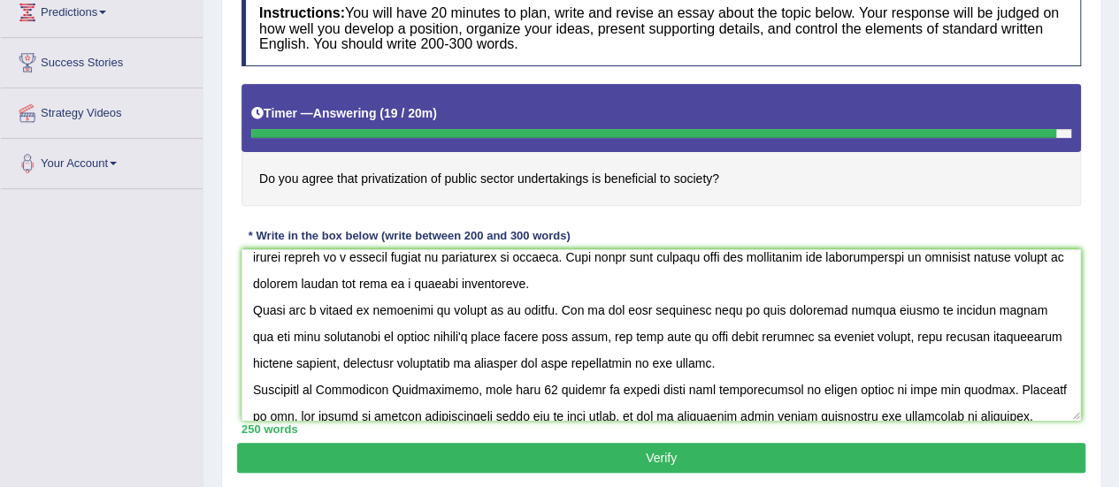
scroll to position [283, 0]
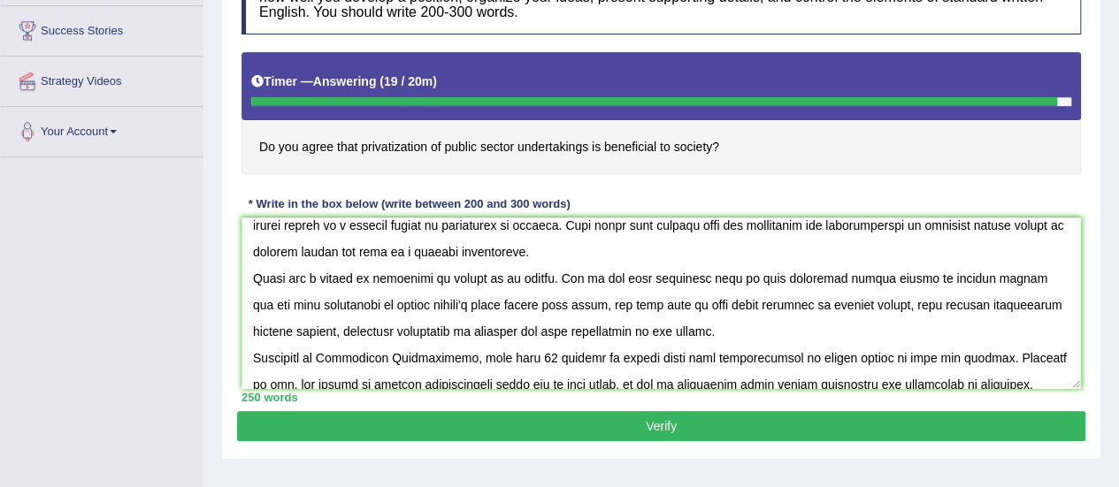
click at [792, 416] on button "Verify" at bounding box center [661, 426] width 848 height 30
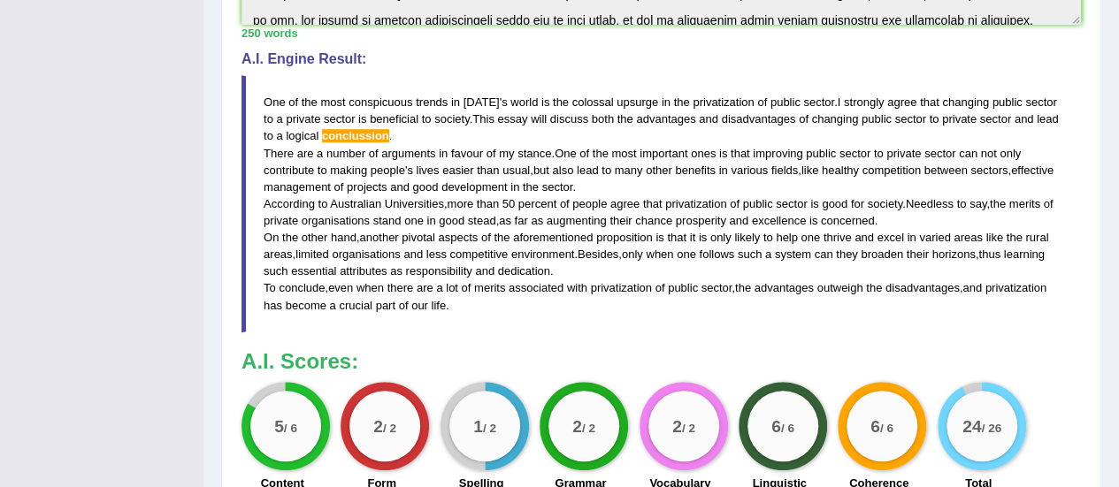
scroll to position [552, 0]
